Goal: Ask a question: Seek information or help from site administrators or community

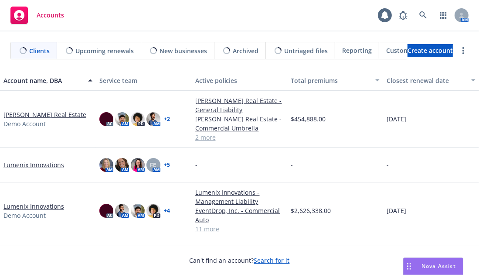
click at [420, 263] on div "Nova Assist" at bounding box center [439, 265] width 48 height 7
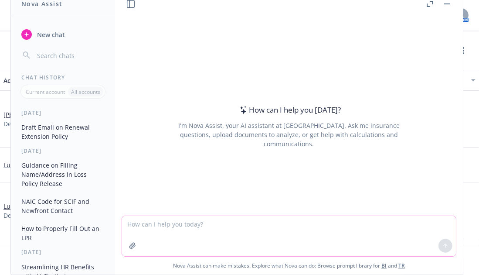
click at [347, 221] on textarea at bounding box center [289, 236] width 334 height 40
type textarea "Do you get paid for a leave of abscence?"
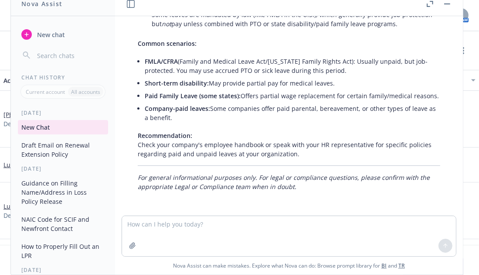
scroll to position [153, 0]
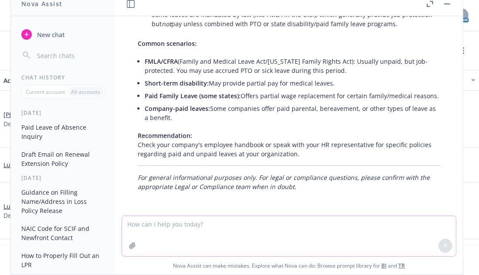
click at [222, 243] on textarea at bounding box center [289, 236] width 334 height 40
click at [452, 2] on button "button" at bounding box center [447, 4] width 10 height 10
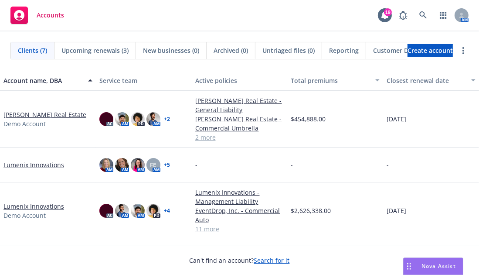
click at [430, 264] on span "Nova Assist" at bounding box center [439, 265] width 34 height 7
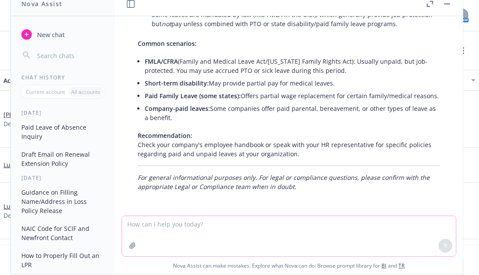
click at [357, 235] on textarea at bounding box center [289, 236] width 334 height 40
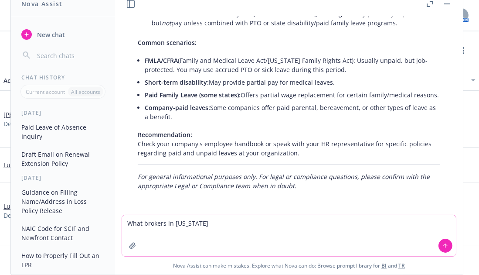
click at [218, 226] on textarea "What brokers in [US_STATE]" at bounding box center [289, 235] width 334 height 41
click at [227, 221] on textarea "What brokers in [US_STATE]" at bounding box center [289, 235] width 334 height 41
click at [283, 223] on textarea "What brokers in [US_STATE]" at bounding box center [289, 235] width 334 height 41
type textarea "What brokers in [US_STATE] handle high volumes of small business?"
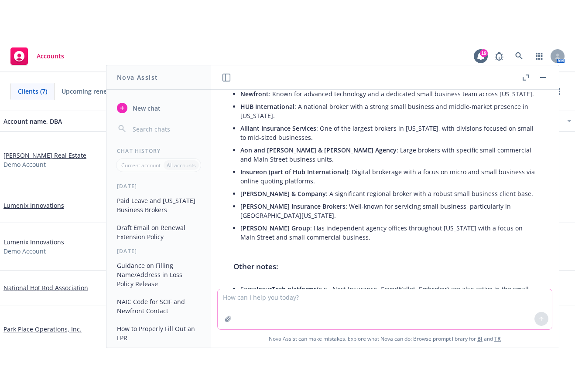
scroll to position [445, 0]
